Goal: Information Seeking & Learning: Learn about a topic

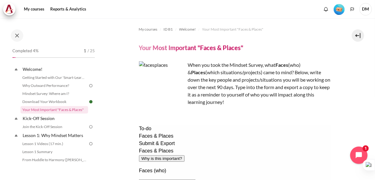
scroll to position [55, 0]
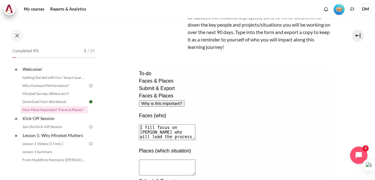
click at [165, 124] on textarea "I fill focus on Franz who will lead the process improvement in NTM" at bounding box center [166, 132] width 56 height 16
type textarea "I will focus on Franz who will lead the process improvement in NTM, Kenzie who …"
click at [164, 160] on textarea at bounding box center [166, 168] width 56 height 16
type textarea "I will discuss the development program during 1-on-1 session every month."
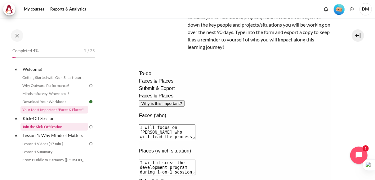
click at [60, 126] on li "Join the Kick-Off Session" at bounding box center [57, 127] width 74 height 8
click at [60, 126] on link "Join the Kick-Off Session" at bounding box center [54, 126] width 68 height 7
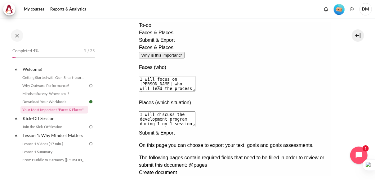
scroll to position [104, 0]
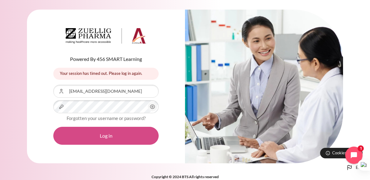
click at [108, 133] on button "Log in" at bounding box center [105, 136] width 105 height 18
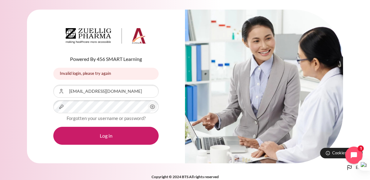
click at [150, 110] on icon "Content" at bounding box center [152, 106] width 7 height 7
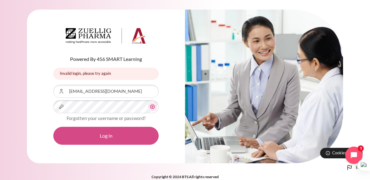
click at [107, 134] on button "Log in" at bounding box center [105, 136] width 105 height 18
click at [113, 132] on button "Log in" at bounding box center [105, 136] width 105 height 18
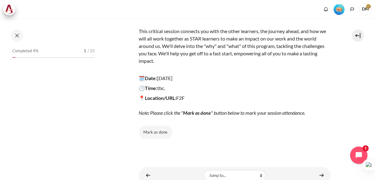
scroll to position [75, 0]
click at [155, 132] on button "Mark as done" at bounding box center [155, 131] width 33 height 13
click at [158, 132] on button "Mark as done" at bounding box center [155, 131] width 33 height 13
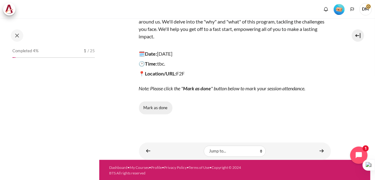
click at [152, 106] on button "Mark as done" at bounding box center [155, 108] width 33 height 13
click at [152, 106] on div "Mark as done" at bounding box center [235, 108] width 192 height 13
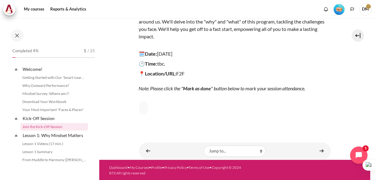
scroll to position [22, 0]
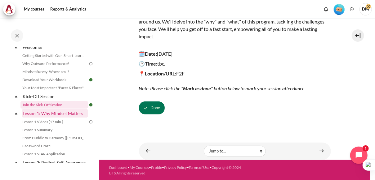
click at [71, 114] on link "Lesson 1: Why Mindset Matters" at bounding box center [55, 113] width 66 height 8
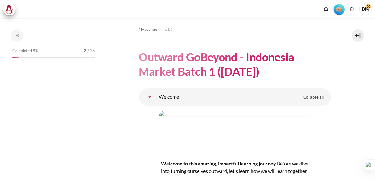
scroll to position [737, 0]
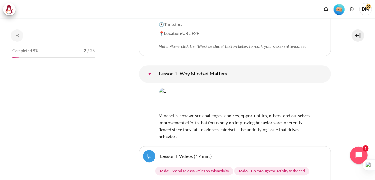
click at [71, 114] on div "Completed 8% 2 / 25" at bounding box center [53, 105] width 89 height 116
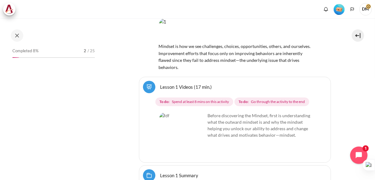
scroll to position [807, 0]
click at [195, 119] on img "Content" at bounding box center [182, 135] width 46 height 46
click at [177, 112] on img "Content" at bounding box center [182, 135] width 46 height 46
click at [231, 112] on p "Before discovering the Mindset, first is understanding what the outward mindset…" at bounding box center [235, 125] width 152 height 26
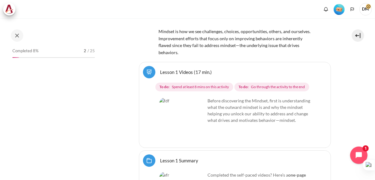
scroll to position [822, 0]
click at [198, 104] on img "Content" at bounding box center [182, 120] width 46 height 46
click at [193, 109] on img "Content" at bounding box center [182, 120] width 46 height 46
click at [286, 125] on p "Content" at bounding box center [235, 128] width 152 height 7
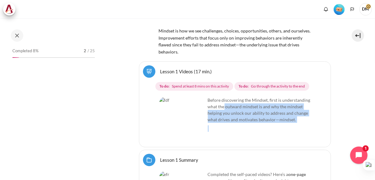
drag, startPoint x: 286, startPoint y: 106, endPoint x: 252, endPoint y: 75, distance: 45.9
click at [252, 97] on div "Before discovering the Mindset, first is understanding what the outward mindset…" at bounding box center [235, 114] width 152 height 35
click at [252, 97] on p "Before discovering the Mindset, first is understanding what the outward mindset…" at bounding box center [235, 110] width 152 height 26
click at [198, 100] on img "Content" at bounding box center [182, 120] width 46 height 46
click at [265, 125] on p "Content" at bounding box center [235, 128] width 152 height 7
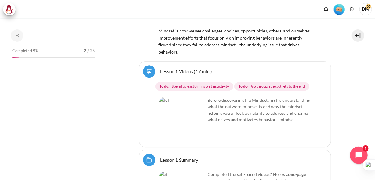
click at [175, 68] on link "Lesson 1 Videos (17 min.)" at bounding box center [186, 71] width 52 height 6
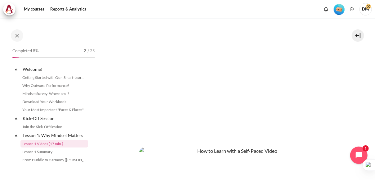
scroll to position [39, 0]
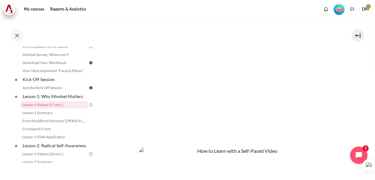
click at [336, 103] on section "My courses ID B1 Lesson 1: Why Mindset Matters Lesson 1 Videos (17 min.) Lesson…" at bounding box center [234, 61] width 271 height 438
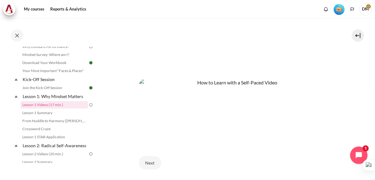
scroll to position [244, 0]
click at [150, 160] on button "Next" at bounding box center [150, 163] width 22 height 13
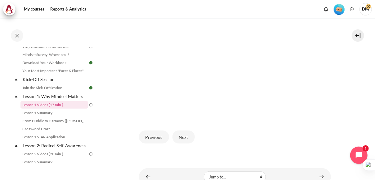
scroll to position [160, 0]
click at [187, 135] on button "Next" at bounding box center [183, 136] width 22 height 13
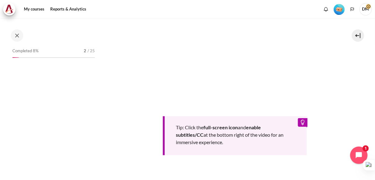
scroll to position [39, 0]
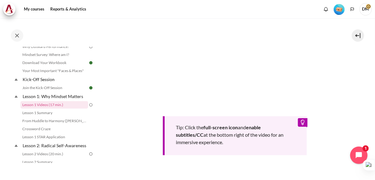
click at [341, 82] on section "My courses ID B1 Lesson 1: Why Mindset Matters Lesson 1 Videos (17 min.) Lesson…" at bounding box center [234, 23] width 271 height 429
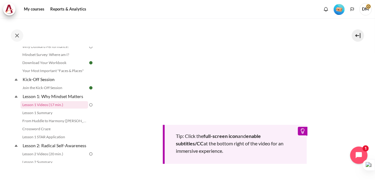
scroll to position [108, 0]
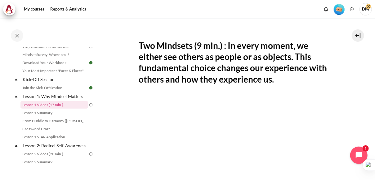
click at [350, 117] on section "My courses ID B1 Lesson 1: Why Mindset Matters Lesson 1 Videos (17 min.) Lesson…" at bounding box center [234, 125] width 271 height 429
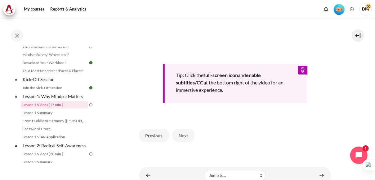
scroll to position [284, 0]
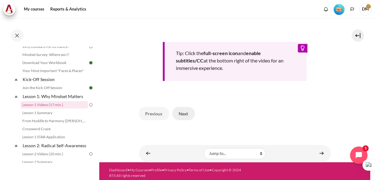
click at [182, 112] on button "Next" at bounding box center [183, 113] width 22 height 13
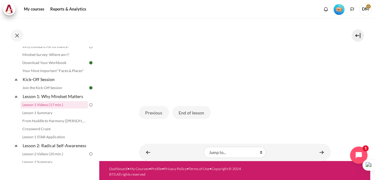
scroll to position [183, 0]
click at [188, 111] on button "End of lesson" at bounding box center [191, 112] width 38 height 13
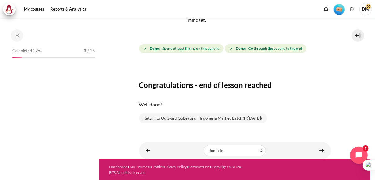
scroll to position [39, 0]
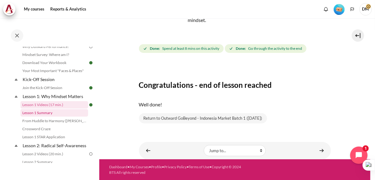
click at [44, 115] on link "Lesson 1 Summary" at bounding box center [54, 112] width 68 height 7
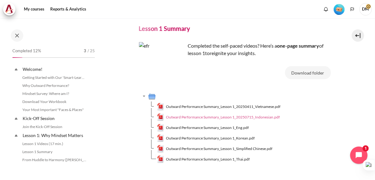
scroll to position [47, 0]
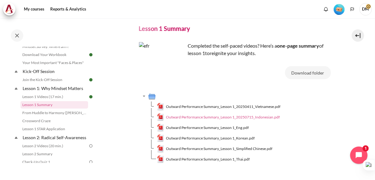
click at [242, 118] on span "Outward Performance Summary_Lesson 1_20250715_Indonesian.pdf" at bounding box center [223, 118] width 114 height 6
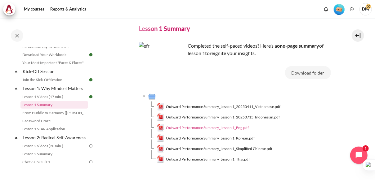
click at [192, 127] on span "Outward Performance Summary_Lesson 1_Eng.pdf" at bounding box center [207, 128] width 83 height 6
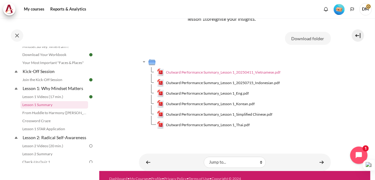
scroll to position [65, 0]
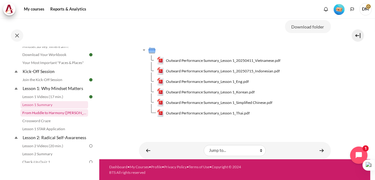
click at [55, 112] on link "From Huddle to Harmony ([PERSON_NAME]'s Story)" at bounding box center [54, 112] width 68 height 7
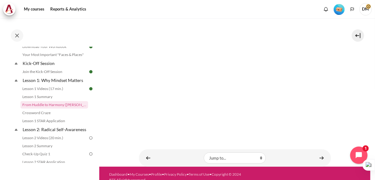
scroll to position [87, 0]
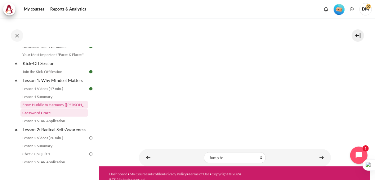
click at [42, 113] on link "Crossword Craze" at bounding box center [54, 112] width 68 height 7
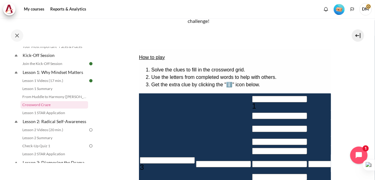
scroll to position [64, 0]
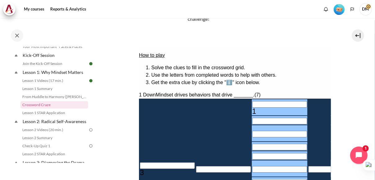
click at [252, 101] on input "Row 1, Column 3. 1 Down. Mindset drives behaviors that drive _______., Letter 1…" at bounding box center [279, 104] width 55 height 7
type input "B＿＿＿＿＿＿"
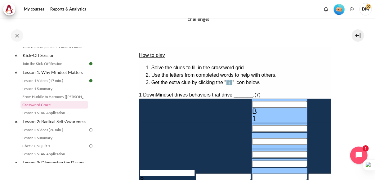
type input "BE＿＿＿＿＿"
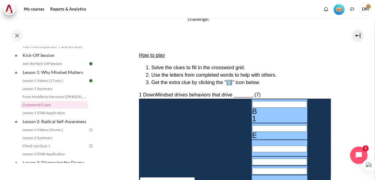
type input "BEH＿＿＿＿"
type input "BEHA＿＿＿"
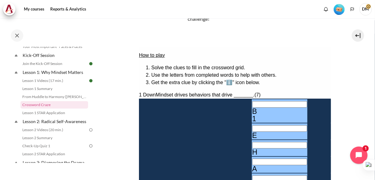
type input "BEHAV＿＿"
type input "＿＿I＿＿＿＿"
type input "BEHAVI＿"
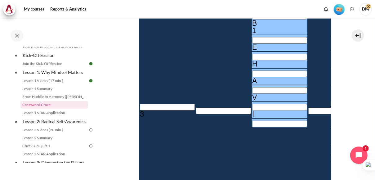
type input "BEHAVIO"
type input "BEHAVIP"
type input "BEHAVIU"
type input "BEHAVIR"
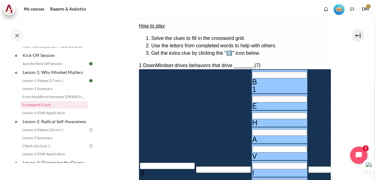
scroll to position [92, 0]
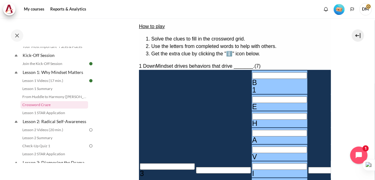
type input "REHAVIR"
type input "REUAVIR"
type input "REULVIR"
type input "REULTIR"
type input "＿＿S＿＿＿＿"
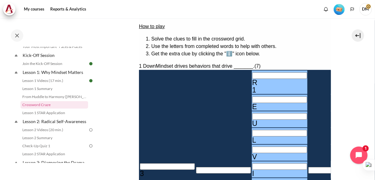
type input "REULTSR"
click at [252, 120] on div "U" at bounding box center [279, 123] width 55 height 7
type input "RESLTSR"
type input "RESUTSR"
type input "RESULSR"
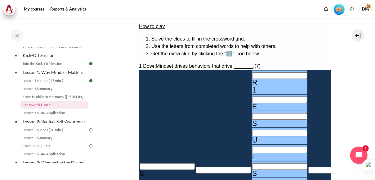
type input "＿＿T＿＿＿＿"
type input "RESULTR"
type input "RESULTS"
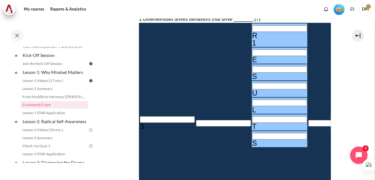
scroll to position [69, 0]
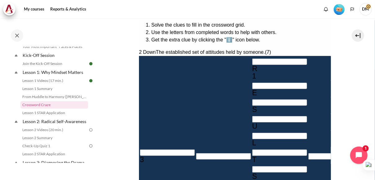
scroll to position [97, 0]
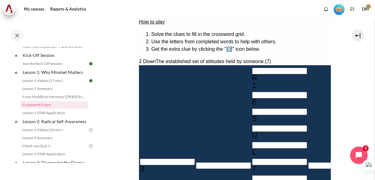
click at [264, 59] on span "(7)" at bounding box center [267, 61] width 6 height 5
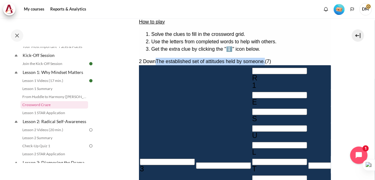
drag, startPoint x: 155, startPoint y: 57, endPoint x: 237, endPoint y: 56, distance: 82.4
click at [237, 59] on span "The established set of attitudes held by someone." at bounding box center [209, 61] width 109 height 5
copy span "The established set of attitudes held by someone."
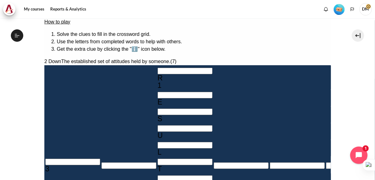
type input "M＿＿＿＿＿＿"
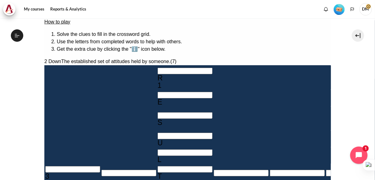
type input "MI＿＿＿＿＿"
type input "MIN＿＿＿＿"
type input "＿＿T＿＿＿D"
type input "MIND＿＿＿"
type input "MINDS＿＿"
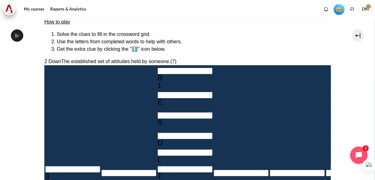
type input "＿E＿＿＿＿＿＿"
type input "MINDSE＿"
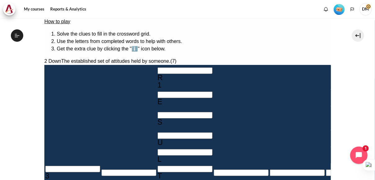
type input "MINDSET"
click at [54, 166] on input "Row 6, Column 1. 3 Across. The mindset that sees people as people., Letter 1 of…" at bounding box center [72, 169] width 55 height 7
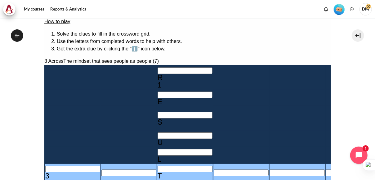
type input "O＿T＿＿＿D"
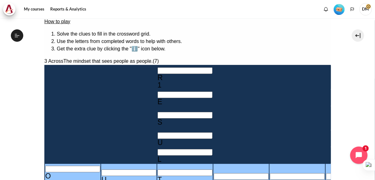
type input "OUT＿＿＿D"
type input "OUTW＿＿D"
type input "OUTWA＿D"
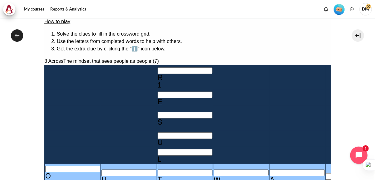
type input "OUTWARD"
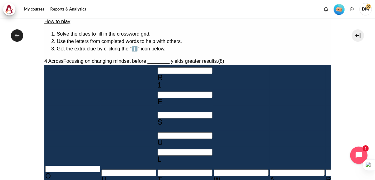
type input "BE＿＿＿＿＿＿"
type input "BEH＿＿＿＿＿"
type input "BEHA＿＿＿＿"
type input "BEHAV＿＿＿"
type input "BEHAVI＿＿"
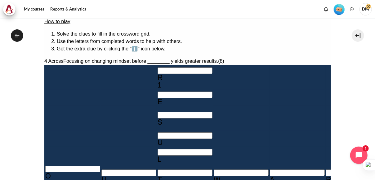
type input "I＿＿＿＿＿"
type input "BEHAVIO＿"
type input "BEHAVIOU"
type input "BEHAVIOR"
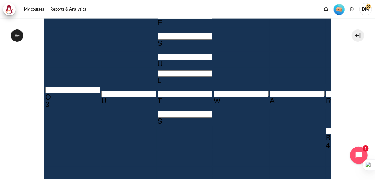
scroll to position [182, 0]
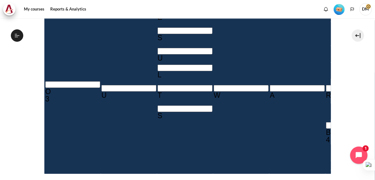
type input "IN＿＿＿＿"
type input "INW＿＿＿"
type input "INWA＿＿"
type input "INWAR＿"
type input "INWARD"
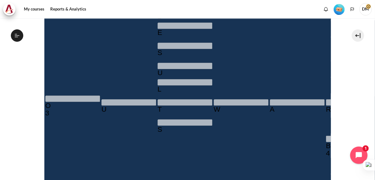
scroll to position [38, 0]
click at [14, 35] on icon at bounding box center [17, 36] width 6 height 6
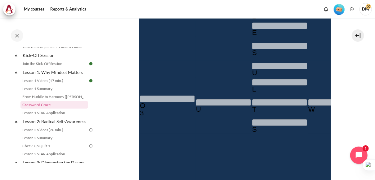
scroll to position [0, 0]
click at [53, 112] on link "Lesson 1 STAR Application" at bounding box center [54, 112] width 68 height 7
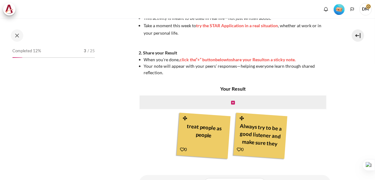
scroll to position [15, 0]
click at [200, 123] on div "treat people as people" at bounding box center [203, 135] width 46 height 29
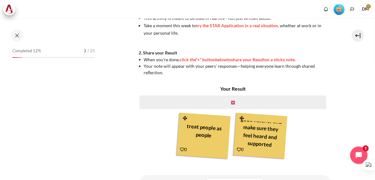
click at [231, 102] on icon "Content" at bounding box center [233, 103] width 4 height 4
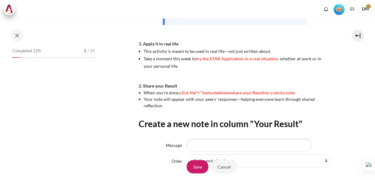
scroll to position [203, 0]
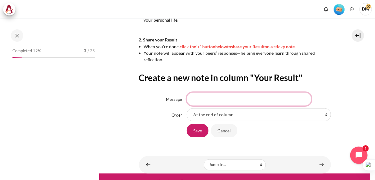
click at [222, 104] on input "Message" at bounding box center [249, 99] width 125 height 13
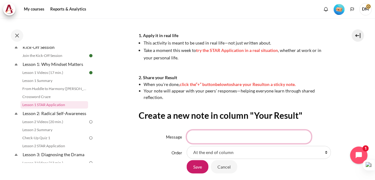
scroll to position [165, 0]
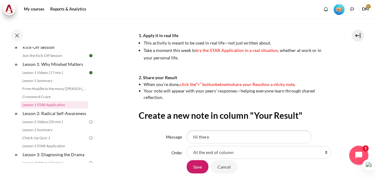
click at [358, 158] on icon "Open chat widget" at bounding box center [362, 156] width 10 height 10
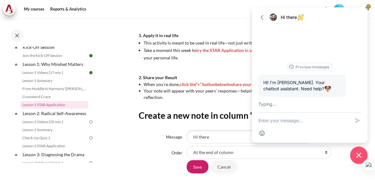
scroll to position [32, 0]
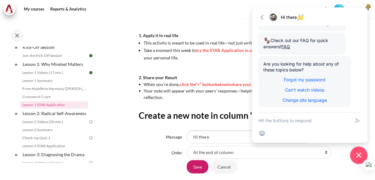
click at [361, 161] on button "Close chat widget" at bounding box center [358, 155] width 19 height 19
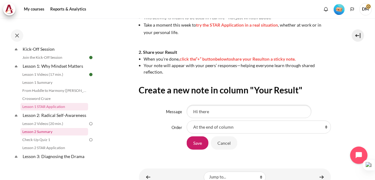
scroll to position [95, 0]
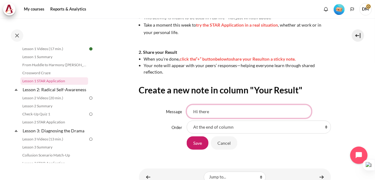
click at [224, 115] on input "Hi there" at bounding box center [249, 111] width 125 height 13
type input "H"
type input "O"
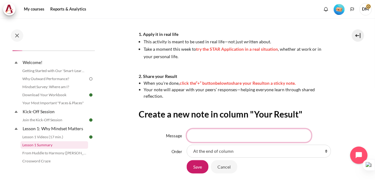
scroll to position [7, 0]
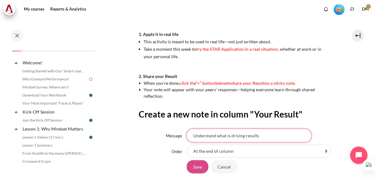
type input "Understand what is driving results"
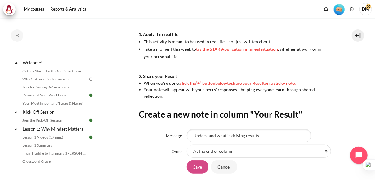
click at [198, 164] on input "Save" at bounding box center [198, 166] width 22 height 13
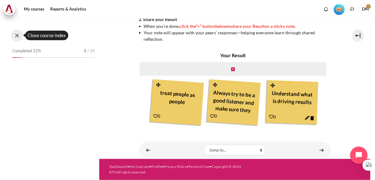
scroll to position [71, 0]
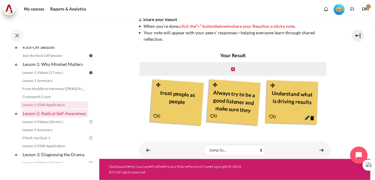
click at [44, 115] on link "Lesson 2: Radical Self-Awareness" at bounding box center [55, 113] width 66 height 8
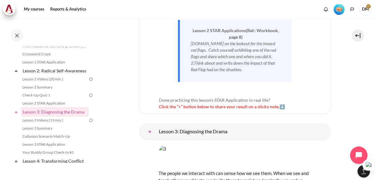
scroll to position [1972, 0]
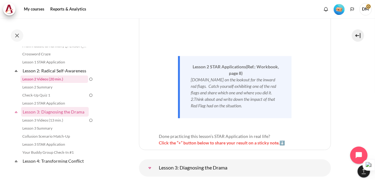
click at [73, 83] on link "Lesson 2 Videos (20 min.)" at bounding box center [54, 79] width 68 height 7
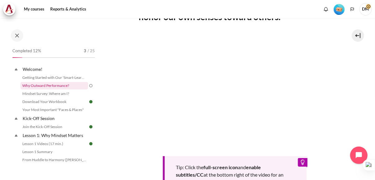
click at [72, 86] on link "Why Outward Performance?" at bounding box center [54, 85] width 68 height 7
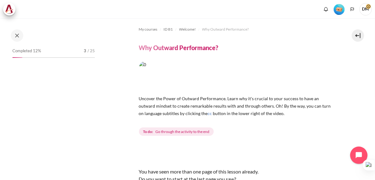
click at [194, 130] on span "Go through the activity to the end" at bounding box center [182, 132] width 54 height 6
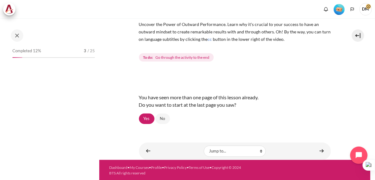
click at [190, 59] on span "Go through the activity to the end" at bounding box center [182, 58] width 54 height 6
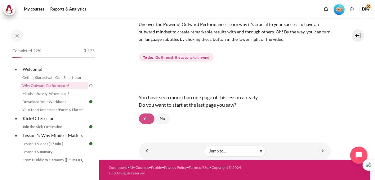
click at [147, 115] on link "Yes" at bounding box center [146, 119] width 15 height 11
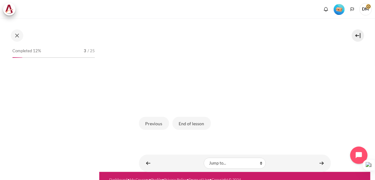
scroll to position [189, 0]
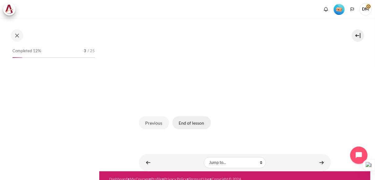
click at [189, 123] on button "End of lesson" at bounding box center [191, 122] width 38 height 13
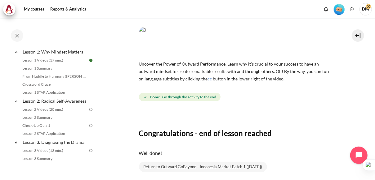
scroll to position [84, 0]
click at [71, 113] on link "Lesson 2 Videos (20 min.)" at bounding box center [54, 108] width 68 height 7
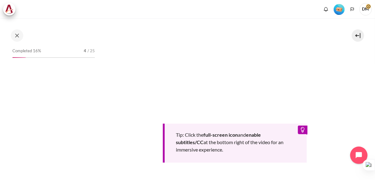
scroll to position [196, 0]
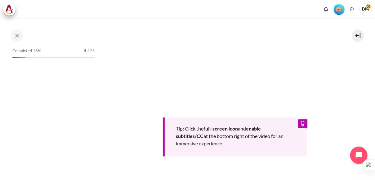
click at [367, 77] on section "My courses ID B1 Lesson 2: Radical Self-Awareness Lesson 2 Videos (20 min.) Les…" at bounding box center [234, 30] width 271 height 416
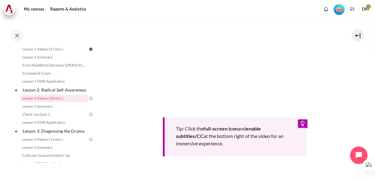
drag, startPoint x: 67, startPoint y: 145, endPoint x: 324, endPoint y: 156, distance: 257.4
click at [324, 156] on div "Tip: Click the full-screen icon and enable subtitles/CC at the bottom right of …" at bounding box center [235, 83] width 192 height 187
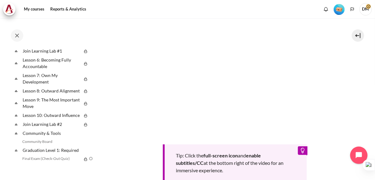
scroll to position [273, 0]
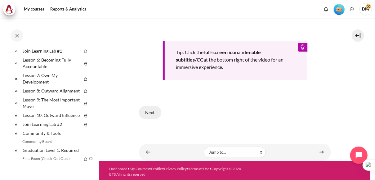
click at [153, 112] on button "Next" at bounding box center [150, 112] width 22 height 13
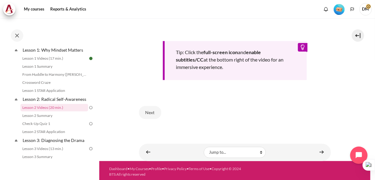
scroll to position [64, 0]
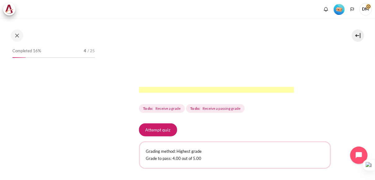
scroll to position [174, 0]
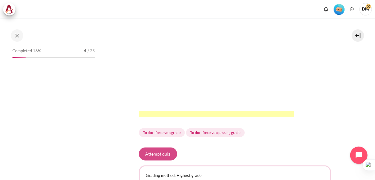
click at [152, 153] on button "Attempt quiz" at bounding box center [158, 154] width 38 height 13
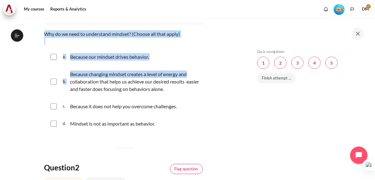
scroll to position [111, 0]
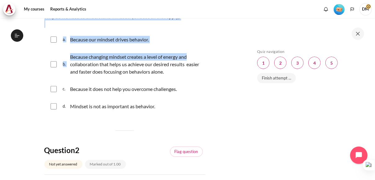
drag, startPoint x: 139, startPoint y: 125, endPoint x: 161, endPoint y: 108, distance: 27.8
click at [161, 108] on div "Question text Why do we need to understand mindset? (Choose all that apply) Que…" at bounding box center [124, 64] width 161 height 103
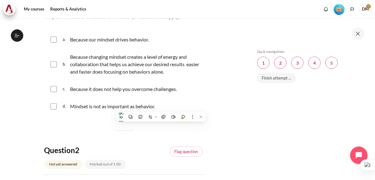
drag, startPoint x: 161, startPoint y: 108, endPoint x: 156, endPoint y: 108, distance: 5.0
click at [156, 108] on div "d. Mindset is not as important as behavior." at bounding box center [124, 107] width 161 height 16
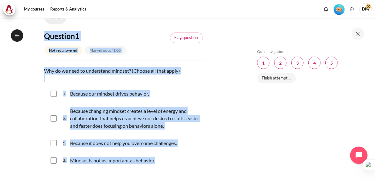
scroll to position [27, 0]
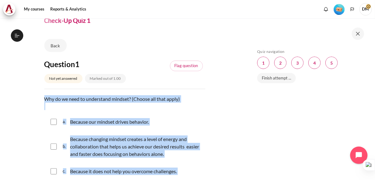
drag, startPoint x: 156, startPoint y: 108, endPoint x: 44, endPoint y: 97, distance: 112.3
click at [44, 97] on div "Question text Why do we need to understand mindset? (Choose all that apply) Que…" at bounding box center [124, 146] width 161 height 103
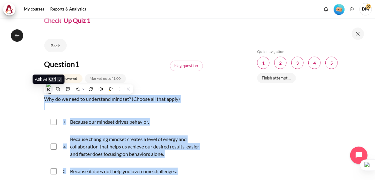
click at [50, 89] on img at bounding box center [48, 89] width 5 height 14
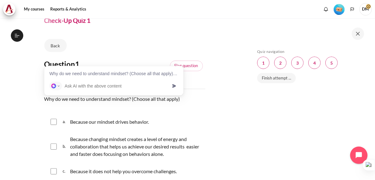
click at [174, 84] on div at bounding box center [113, 86] width 139 height 19
click at [163, 73] on div "Why do we need to understand mindset? (Choose all that apply) Question 1Answer …" at bounding box center [113, 71] width 139 height 11
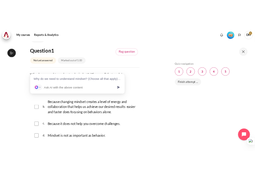
scroll to position [59, 0]
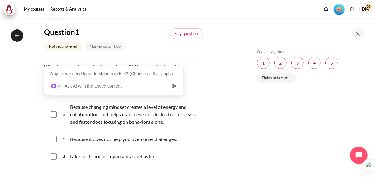
click at [155, 78] on div at bounding box center [113, 86] width 139 height 19
click at [113, 87] on input "text" at bounding box center [115, 86] width 103 height 9
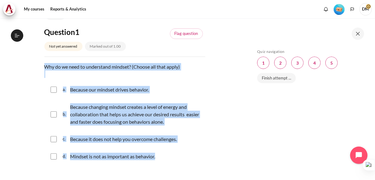
drag, startPoint x: 46, startPoint y: 68, endPoint x: 161, endPoint y: 153, distance: 144.0
click at [161, 153] on div "Question text Why do we need to understand mindset? (Choose all that apply) Que…" at bounding box center [124, 114] width 161 height 103
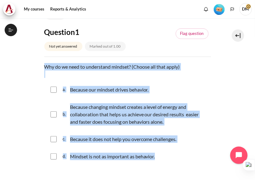
copy div "Why do we need to understand mindset? (Choose all that apply) Question 1 Answer…"
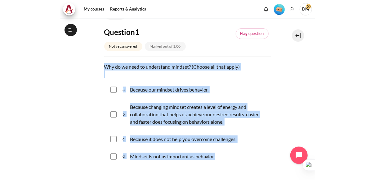
scroll to position [111, 0]
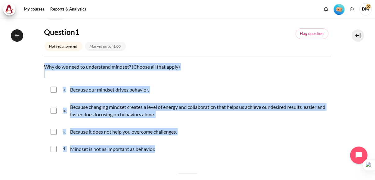
click at [55, 92] on input "Content" at bounding box center [54, 90] width 6 height 6
checkbox input "true"
click at [55, 108] on input "Content" at bounding box center [54, 111] width 6 height 6
checkbox input "true"
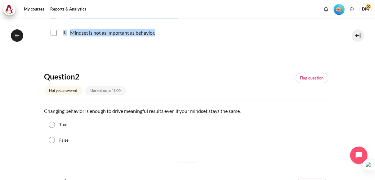
scroll to position [176, 0]
click at [53, 126] on input "True" at bounding box center [52, 125] width 6 height 6
radio input "true"
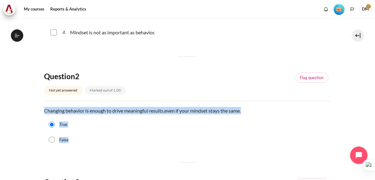
drag, startPoint x: 45, startPoint y: 110, endPoint x: 77, endPoint y: 142, distance: 44.7
click at [77, 142] on div "Question text Changing behavior is enough to drive meaningful results , even if…" at bounding box center [187, 127] width 286 height 41
copy div "Changing behavior is enough to drive meaningful results , even if your mindset …"
click at [54, 138] on input "False" at bounding box center [52, 140] width 6 height 6
radio input "true"
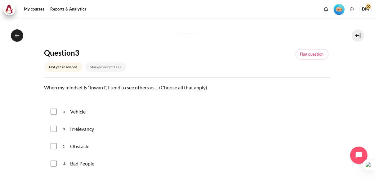
scroll to position [306, 0]
click at [55, 112] on input "Content" at bounding box center [54, 111] width 6 height 6
checkbox input "true"
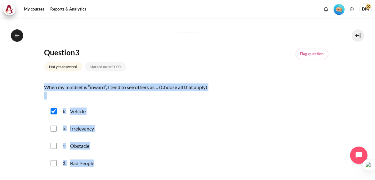
drag, startPoint x: 44, startPoint y: 86, endPoint x: 97, endPoint y: 161, distance: 92.1
click at [97, 161] on div "Question text When my mindset is “inward”, I tend to see others as… (Choose all…" at bounding box center [187, 128] width 286 height 89
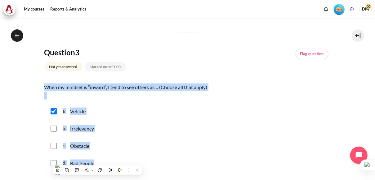
copy div "When my mindset is “inward”, I tend to see others as… (Choose all that apply) Q…"
click at [54, 148] on input "Content" at bounding box center [54, 146] width 6 height 6
checkbox input "true"
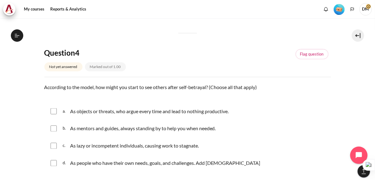
scroll to position [461, 0]
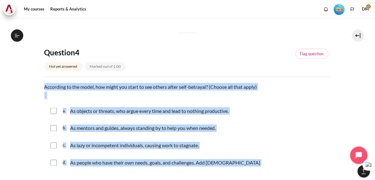
drag, startPoint x: 46, startPoint y: 86, endPoint x: 213, endPoint y: 173, distance: 188.7
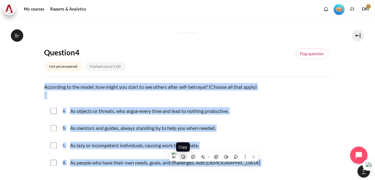
click at [182, 157] on icon at bounding box center [183, 157] width 4 height 4
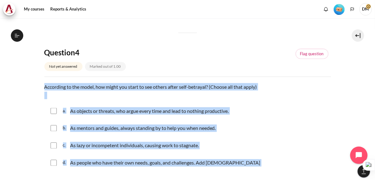
click at [54, 112] on input "Content" at bounding box center [54, 111] width 6 height 6
checkbox input "true"
click at [54, 143] on input "Content" at bounding box center [54, 146] width 6 height 6
checkbox input "true"
click at [54, 165] on input "Content" at bounding box center [54, 163] width 6 height 6
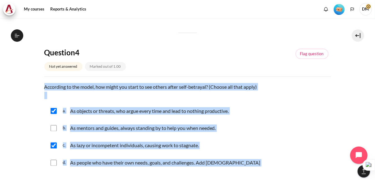
checkbox input "true"
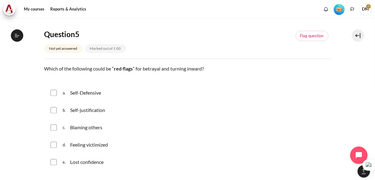
scroll to position [634, 0]
click at [52, 92] on input "Content" at bounding box center [54, 93] width 6 height 6
checkbox input "true"
click at [55, 112] on input "Content" at bounding box center [54, 110] width 6 height 6
checkbox input "true"
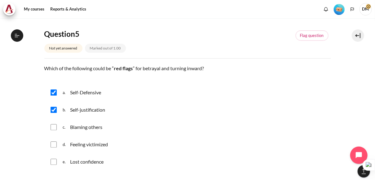
click at [54, 126] on input "Content" at bounding box center [54, 127] width 6 height 6
checkbox input "true"
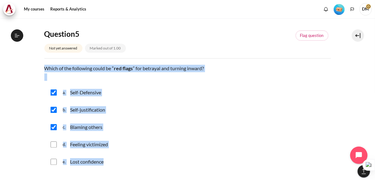
drag, startPoint x: 46, startPoint y: 67, endPoint x: 120, endPoint y: 156, distance: 116.0
click at [120, 156] on div "Question text Which of the following could be “ red flags ” for betrayal and tu…" at bounding box center [187, 118] width 286 height 107
copy div "Which of the following could be “ red flags ” for betrayal and turning inward? …"
click at [54, 147] on input "Content" at bounding box center [54, 145] width 6 height 6
checkbox input "true"
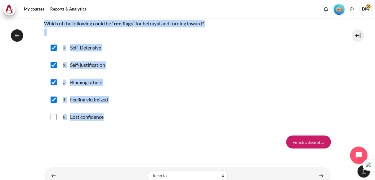
scroll to position [698, 0]
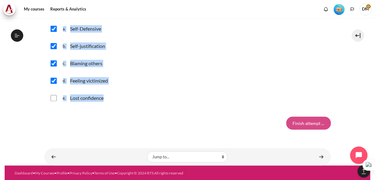
click at [307, 121] on input "Finish attempt ..." at bounding box center [308, 123] width 45 height 13
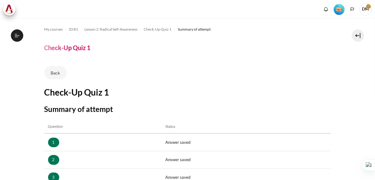
scroll to position [137, 0]
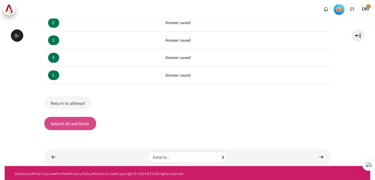
click at [80, 121] on button "Submit all and finish" at bounding box center [70, 123] width 52 height 13
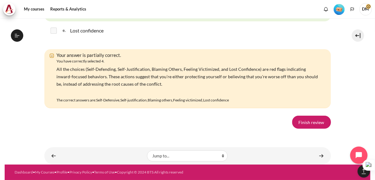
scroll to position [1166, 0]
click at [308, 123] on link "Finish review" at bounding box center [311, 122] width 39 height 13
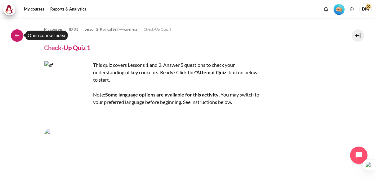
click at [17, 34] on icon at bounding box center [17, 36] width 6 height 6
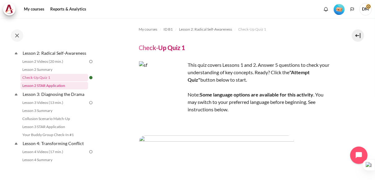
scroll to position [138, 0]
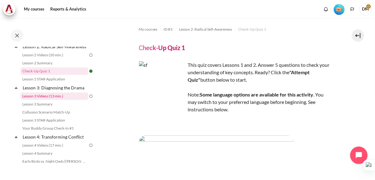
click at [59, 100] on link "Lesson 3 Videos (13 min.)" at bounding box center [54, 96] width 68 height 7
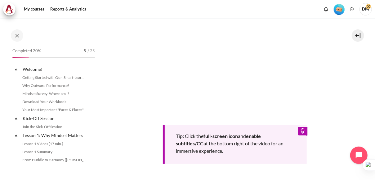
scroll to position [136, 0]
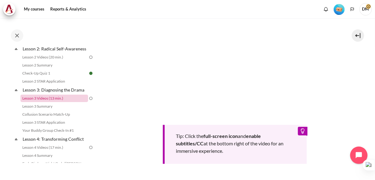
click at [79, 102] on link "Lesson 3 Videos (13 min.)" at bounding box center [54, 98] width 68 height 7
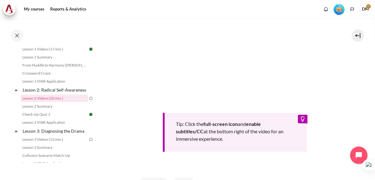
scroll to position [284, 0]
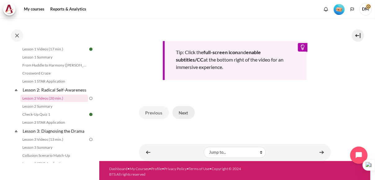
click at [186, 115] on button "Next" at bounding box center [183, 112] width 22 height 13
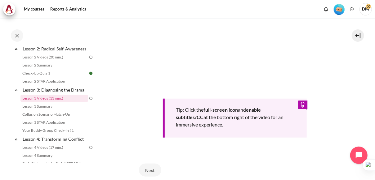
scroll to position [291, 0]
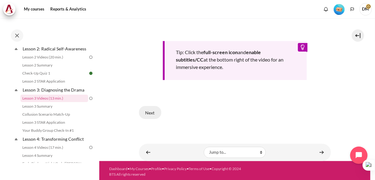
click at [156, 114] on button "Next" at bounding box center [150, 112] width 22 height 13
click at [152, 111] on button "Next" at bounding box center [150, 112] width 22 height 13
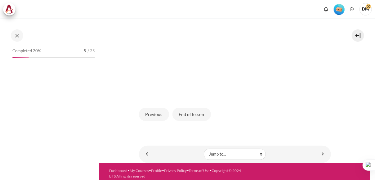
scroll to position [182, 0]
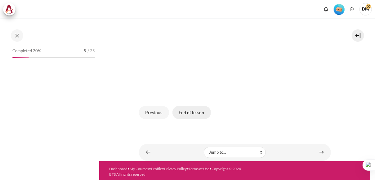
click at [197, 112] on button "End of lesson" at bounding box center [191, 112] width 38 height 13
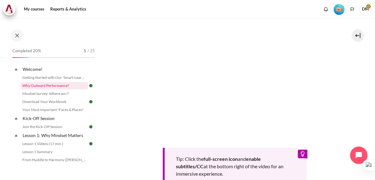
click at [57, 82] on link "Why Outward Performance?" at bounding box center [54, 85] width 68 height 7
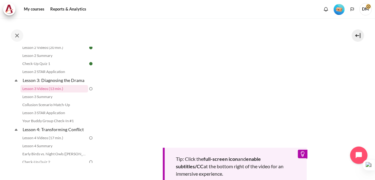
scroll to position [153, 0]
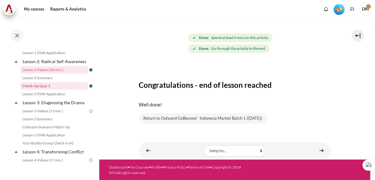
scroll to position [126, 0]
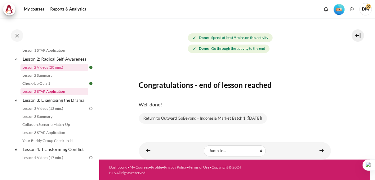
click at [77, 95] on link "Lesson 2 STAR Application" at bounding box center [54, 91] width 68 height 7
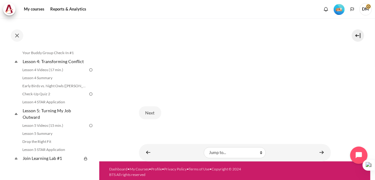
scroll to position [237, 0]
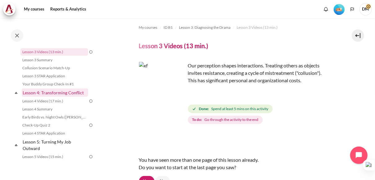
scroll to position [224, 0]
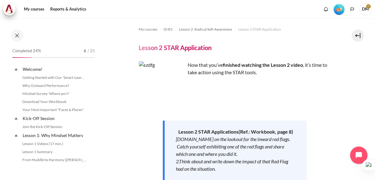
scroll to position [119, 0]
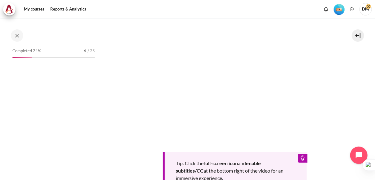
scroll to position [241, 0]
